Goal: Understand process/instructions

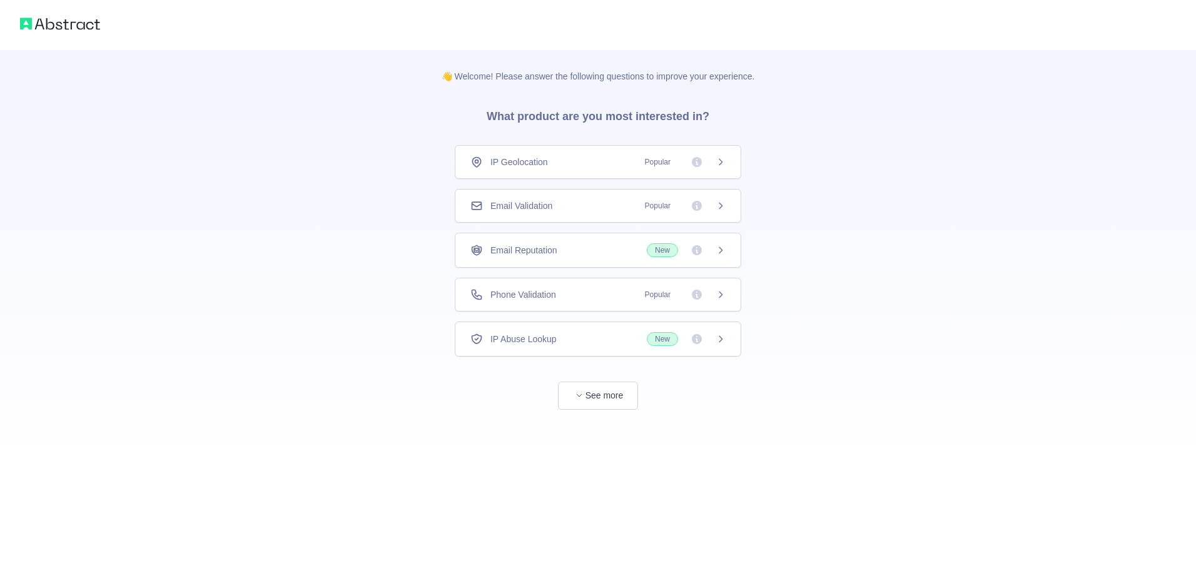
click at [726, 249] on div "Email Reputation New" at bounding box center [598, 250] width 286 height 35
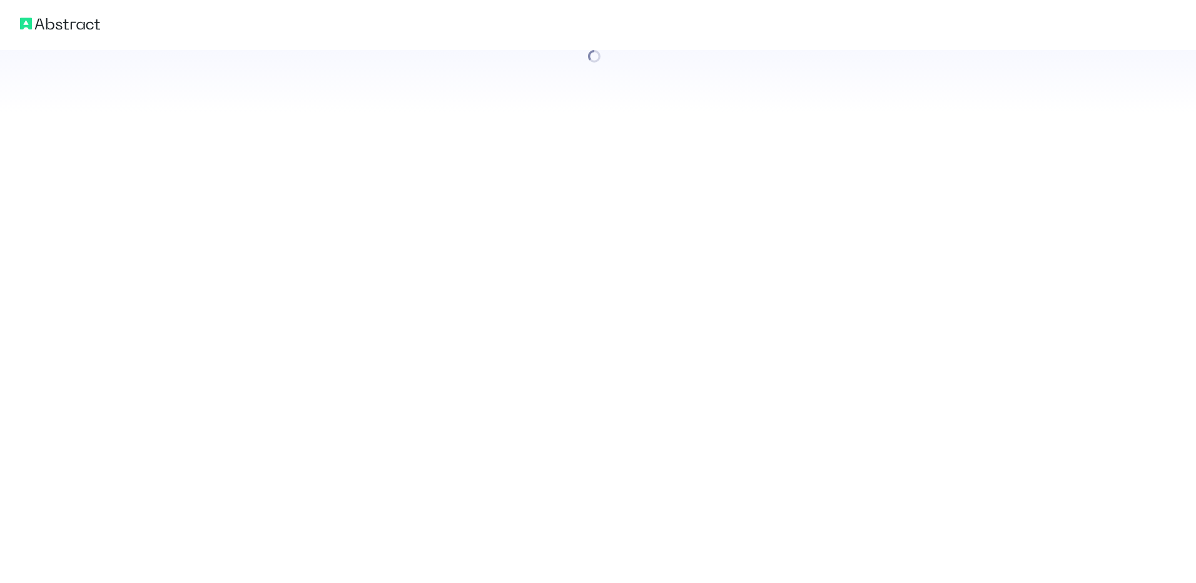
click at [559, 250] on div at bounding box center [598, 291] width 1196 height 583
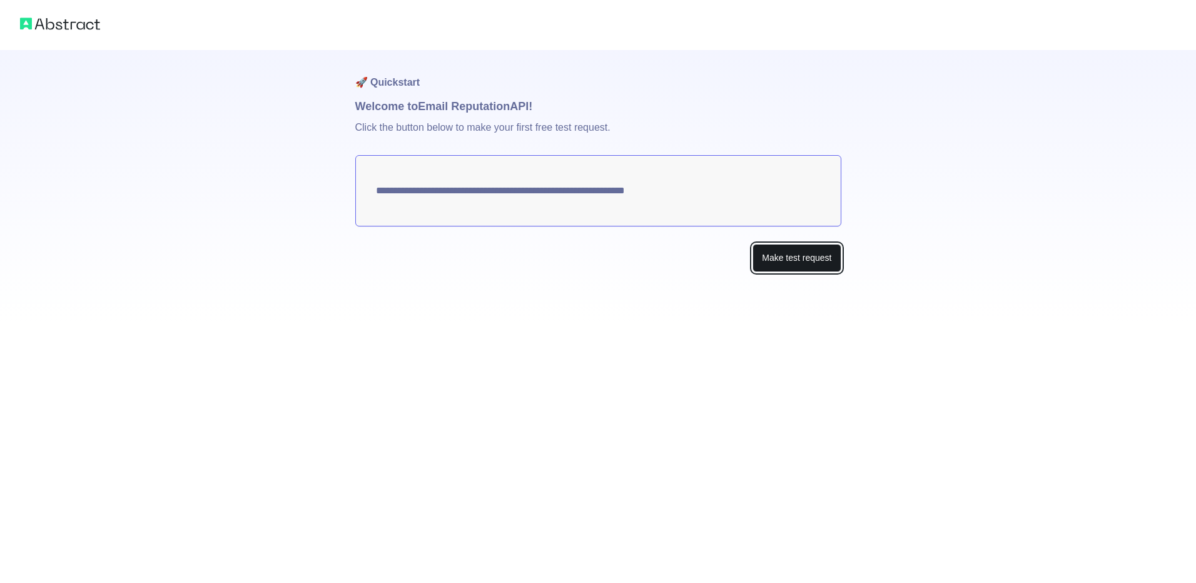
click at [814, 257] on button "Make test request" at bounding box center [796, 258] width 88 height 28
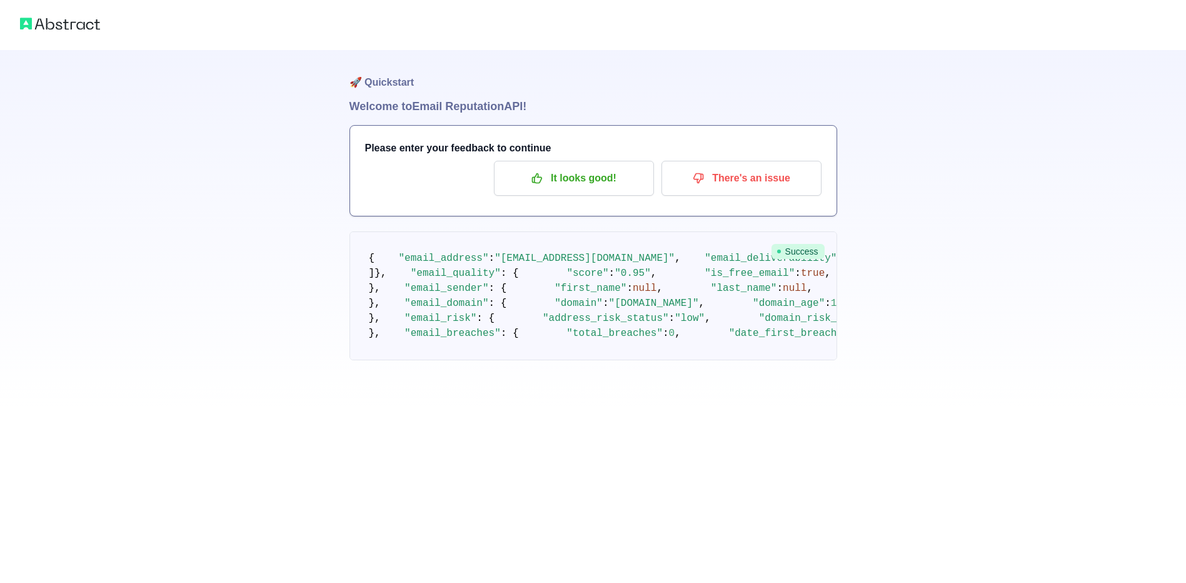
scroll to position [593, 0]
